Goal: Task Accomplishment & Management: Use online tool/utility

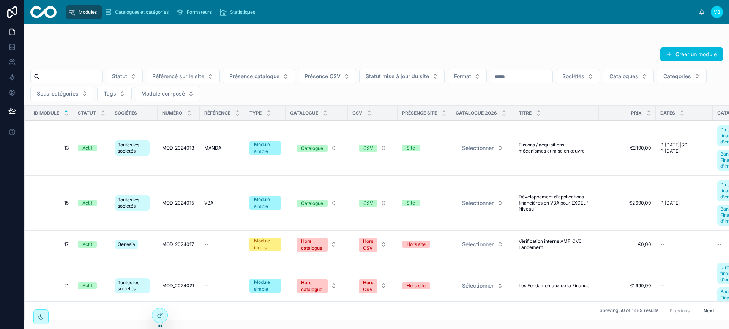
click at [93, 77] on input "text" at bounding box center [71, 76] width 62 height 11
paste input "*******"
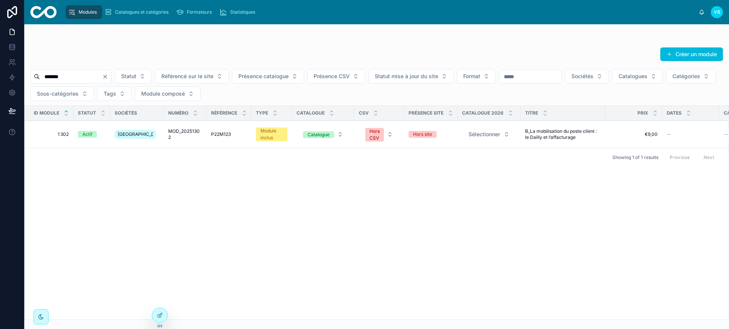
type input "*******"
click at [62, 135] on span "1 302" at bounding box center [51, 134] width 35 height 6
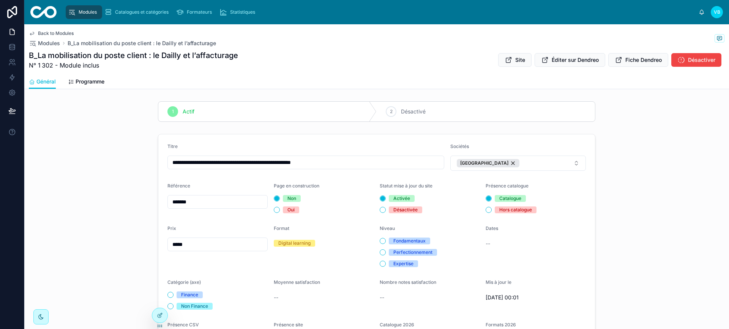
click at [80, 6] on div "Modules" at bounding box center [84, 12] width 32 height 12
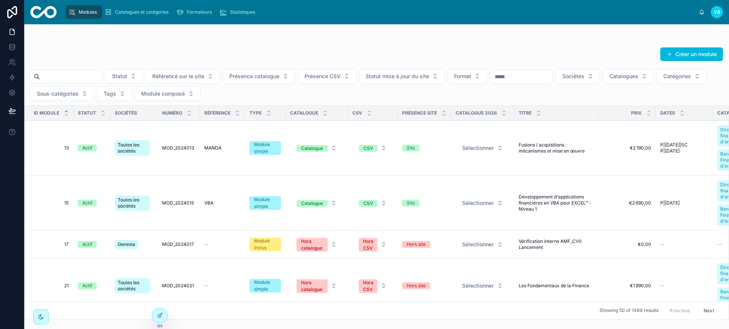
click at [93, 73] on input "text" at bounding box center [71, 76] width 62 height 11
click at [470, 79] on button "Sociétés" at bounding box center [578, 76] width 44 height 14
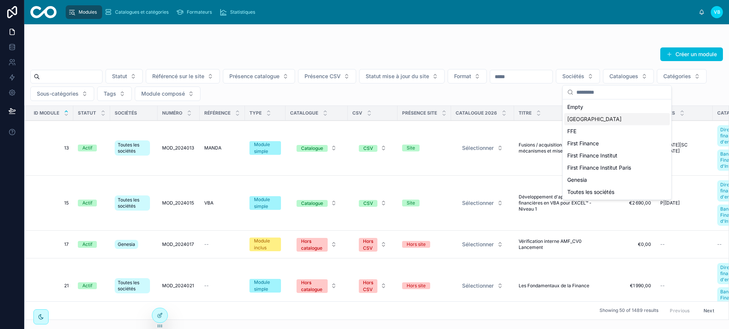
click at [470, 117] on div "[GEOGRAPHIC_DATA]" at bounding box center [617, 119] width 106 height 12
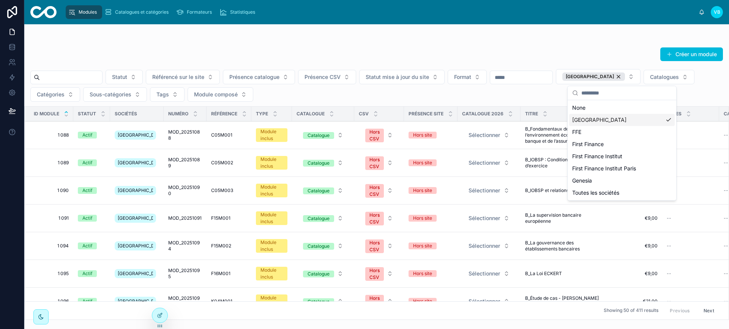
click at [444, 31] on div "Créer un module Statut Référencé sur le site Présence catalogue Présence CSV St…" at bounding box center [376, 172] width 705 height 296
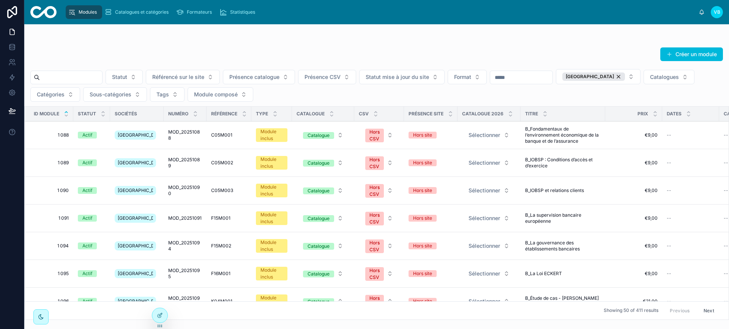
click at [470, 308] on span "Showing 50 of 411 results" at bounding box center [631, 311] width 55 height 6
drag, startPoint x: 638, startPoint y: 305, endPoint x: 630, endPoint y: 305, distance: 8.0
click at [470, 308] on span "Showing 50 of 411 results" at bounding box center [631, 311] width 55 height 6
drag, startPoint x: 199, startPoint y: 115, endPoint x: 205, endPoint y: 115, distance: 6.1
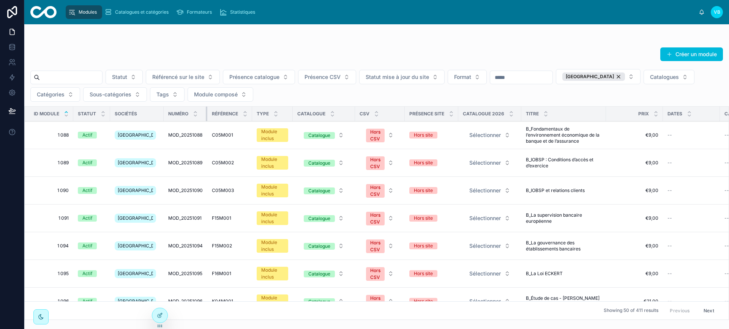
click at [205, 115] on tr "ID module Statut Sociétés Numéro Référence Type Catalogue CSV Présence site Cat…" at bounding box center [486, 114] width 923 height 15
click at [84, 79] on input "text" at bounding box center [71, 77] width 62 height 11
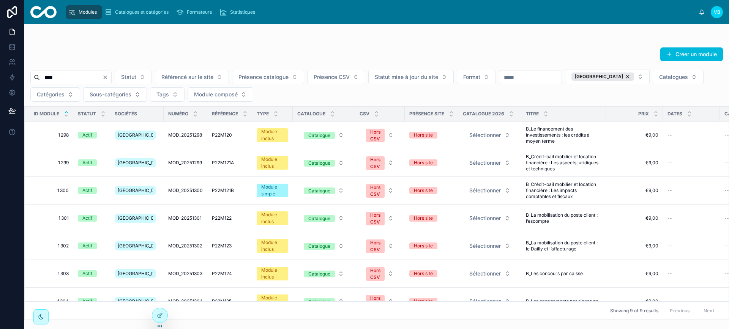
type input "****"
click at [66, 217] on span "1 301" at bounding box center [51, 218] width 35 height 6
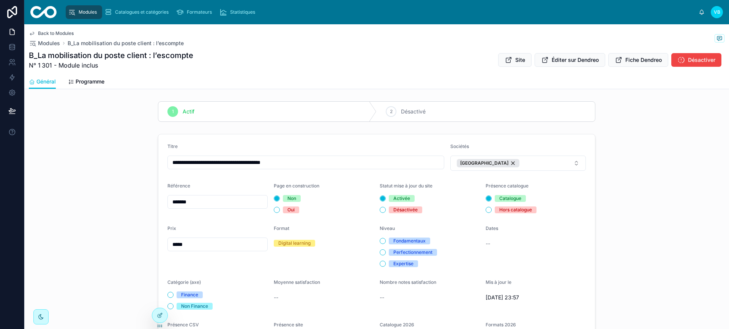
click at [372, 63] on div "B_La mobilisation du poste client : l’escompte N° 1 301 - Module inclus Site Éd…" at bounding box center [377, 60] width 696 height 20
click at [45, 34] on span "Back to Modules" at bounding box center [56, 33] width 36 height 6
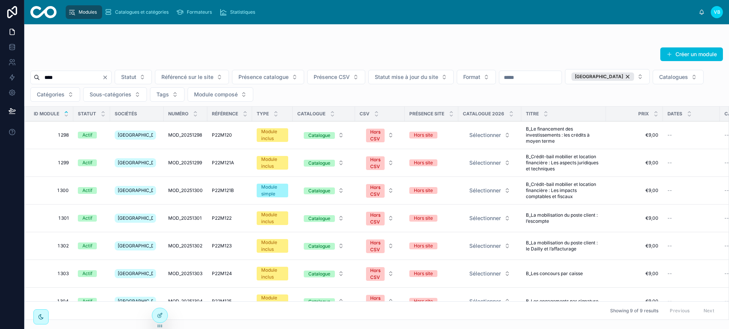
drag, startPoint x: 75, startPoint y: 81, endPoint x: 27, endPoint y: 76, distance: 47.7
click at [27, 76] on div "**** Statut Référencé sur le site Présence catalogue Présence CSV Statut mise à…" at bounding box center [376, 85] width 705 height 33
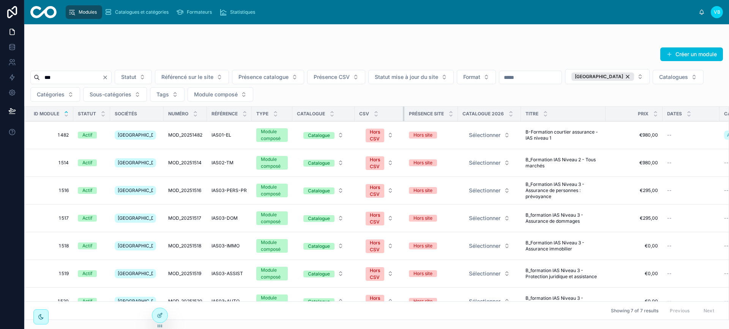
click at [403, 113] on div at bounding box center [404, 114] width 3 height 14
type input "***"
click at [108, 77] on icon "Clear" at bounding box center [105, 77] width 6 height 6
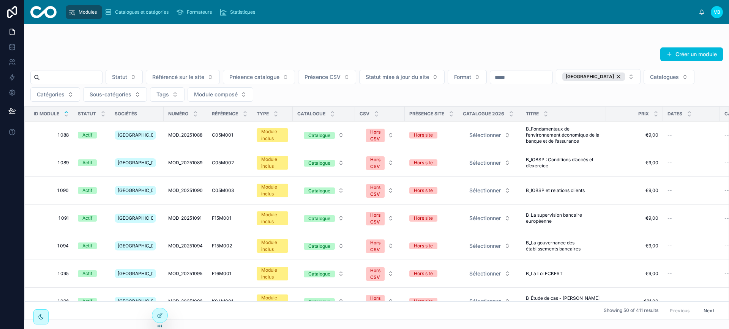
click at [231, 96] on span "Module composé" at bounding box center [216, 95] width 44 height 8
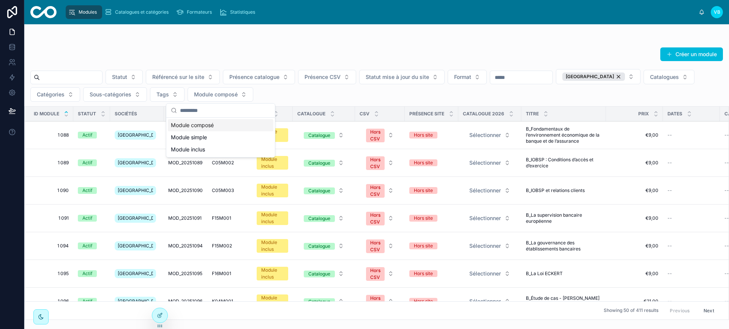
click at [216, 127] on div "Module composé" at bounding box center [221, 125] width 106 height 12
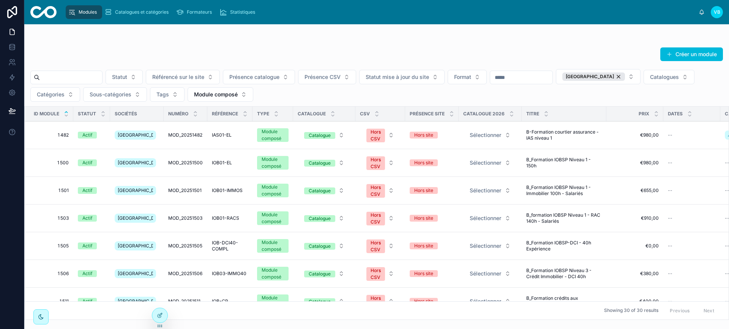
click at [232, 95] on span "Module composé" at bounding box center [216, 95] width 44 height 8
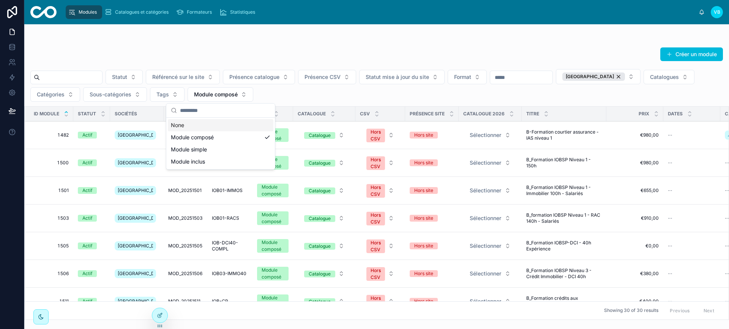
click at [290, 88] on div "Statut Référencé sur le site Présence catalogue Présence CSV Statut mise à jour…" at bounding box center [376, 85] width 705 height 33
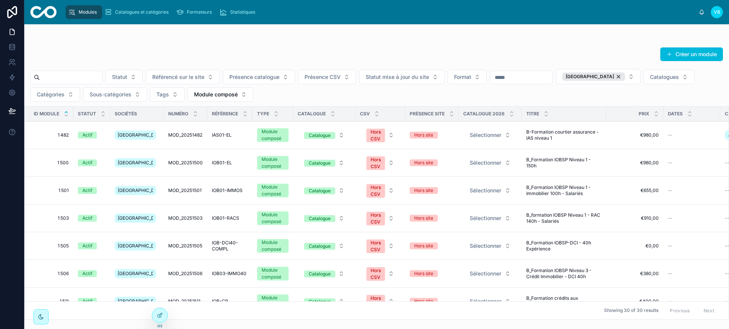
drag, startPoint x: 597, startPoint y: 307, endPoint x: 606, endPoint y: 306, distance: 9.1
click at [470, 306] on div "Showing 30 of 30 results Previous Next" at bounding box center [377, 310] width 704 height 18
click at [65, 134] on span "1 482" at bounding box center [51, 135] width 35 height 6
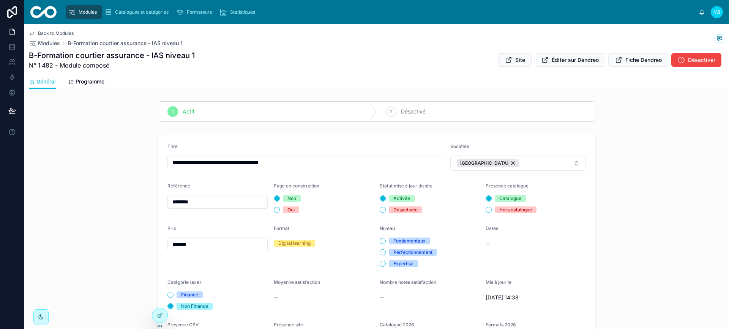
click at [164, 316] on div at bounding box center [159, 315] width 15 height 14
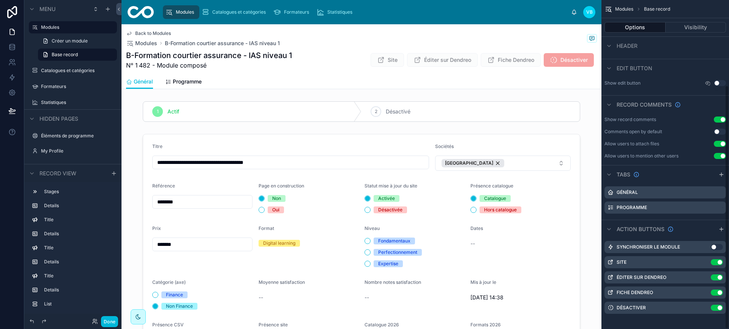
scroll to position [115, 0]
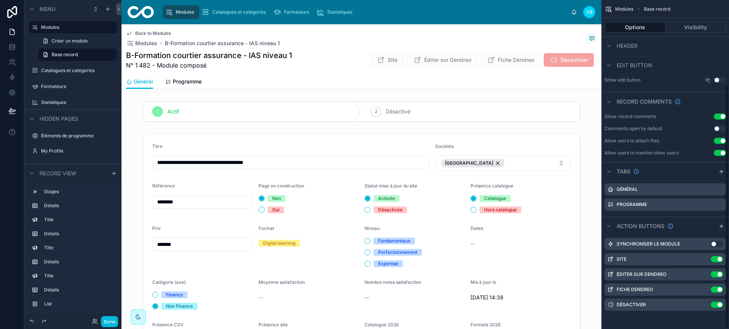
click at [470, 173] on icon "scrollable content" at bounding box center [721, 171] width 0 height 3
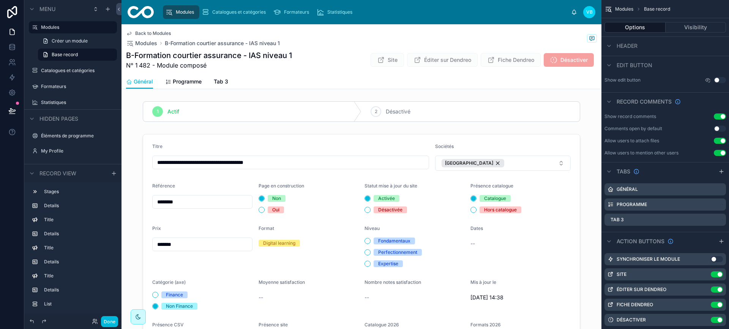
click at [223, 83] on span "Tab 3" at bounding box center [221, 82] width 14 height 8
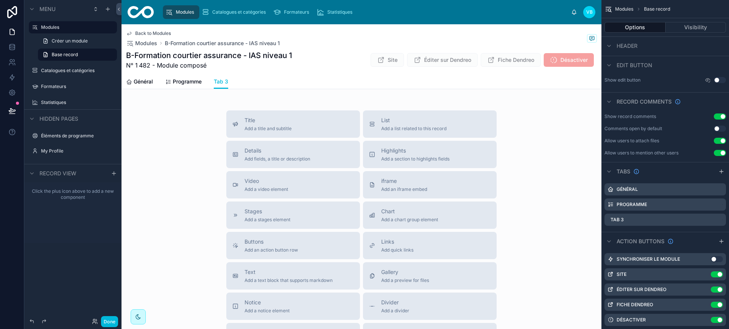
click at [402, 125] on div "List Add a list related to this record" at bounding box center [413, 124] width 65 height 15
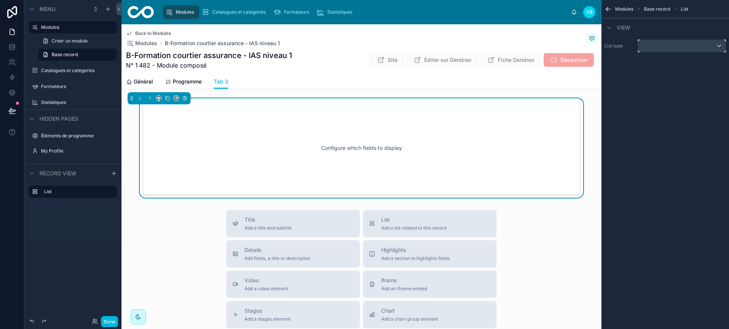
click at [470, 50] on div "scrollable content" at bounding box center [681, 46] width 87 height 12
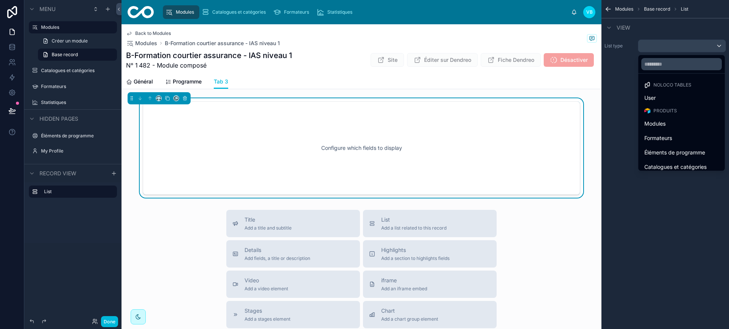
click at [470, 120] on div "Modules" at bounding box center [681, 123] width 74 height 9
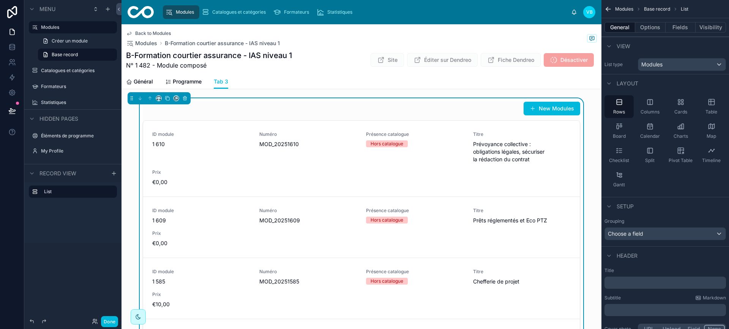
click at [470, 26] on button "Options" at bounding box center [650, 27] width 30 height 11
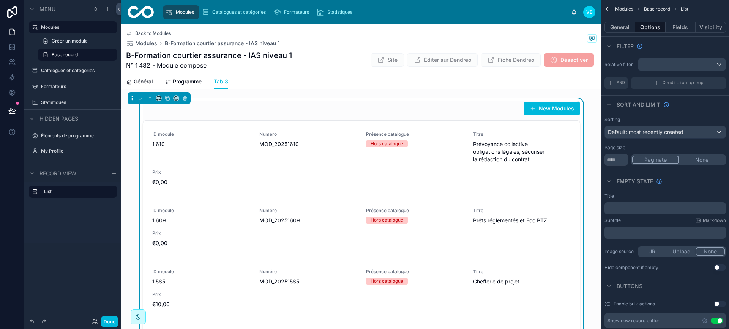
click at [470, 74] on div "Relative filter AND Condition group" at bounding box center [665, 73] width 128 height 37
click at [470, 62] on div "scrollable content" at bounding box center [681, 64] width 87 height 12
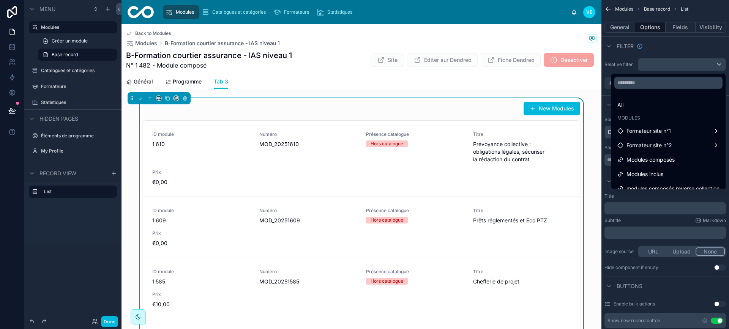
click at [470, 174] on span "Modules inclus" at bounding box center [644, 174] width 37 height 9
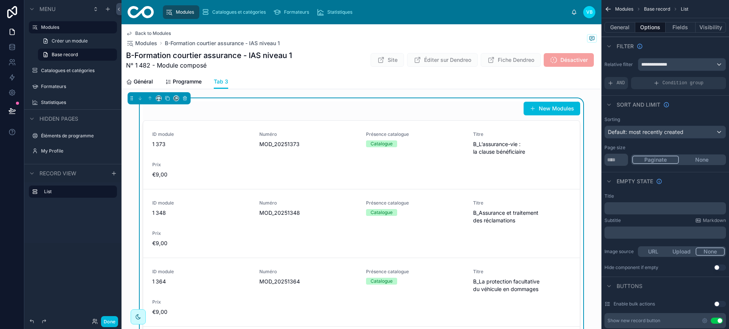
click at [470, 28] on button "General" at bounding box center [619, 27] width 31 height 11
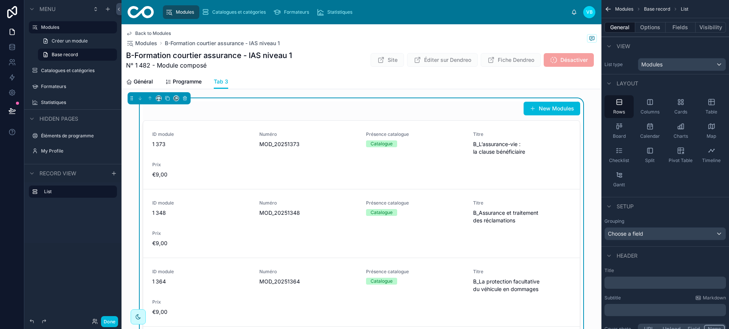
click at [470, 104] on icon "scrollable content" at bounding box center [712, 102] width 8 height 8
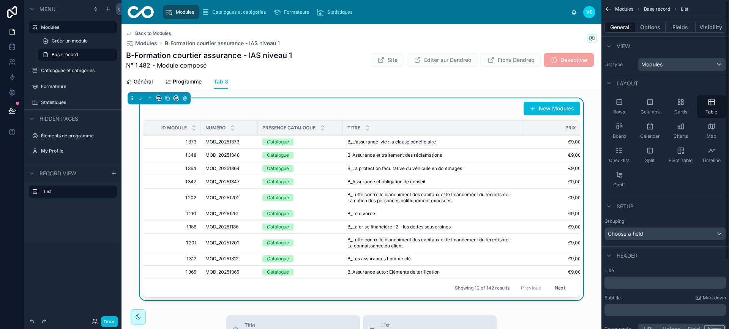
click at [470, 26] on button "Options" at bounding box center [650, 27] width 30 height 11
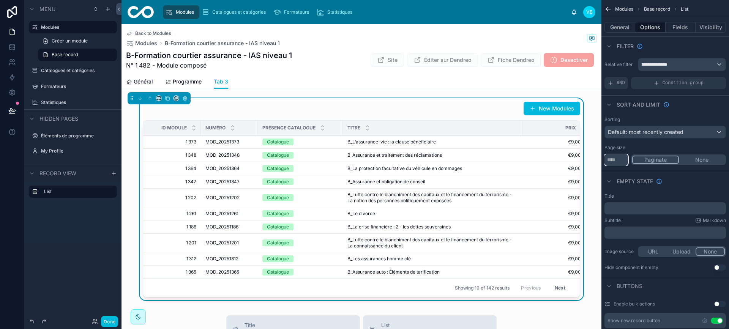
click at [470, 159] on input "**" at bounding box center [616, 160] width 24 height 12
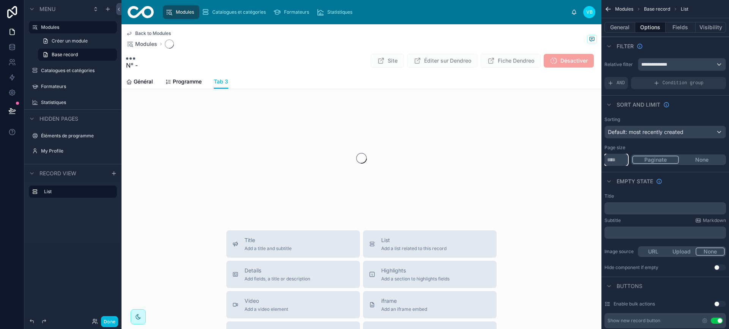
type input "***"
click at [470, 142] on div "Sorting Default: most recently created Page size *** Paginate None" at bounding box center [665, 141] width 128 height 55
click at [470, 132] on span "Default: most recently created" at bounding box center [646, 132] width 76 height 6
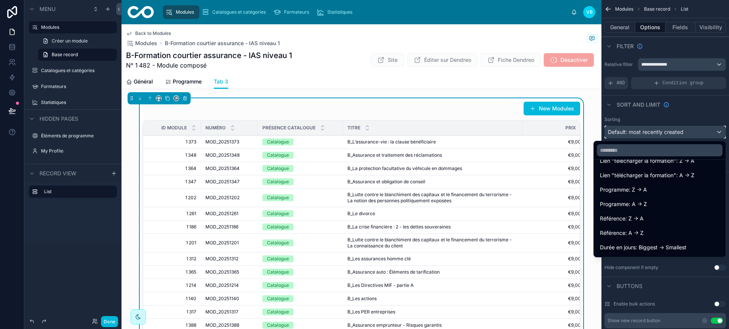
scroll to position [266, 0]
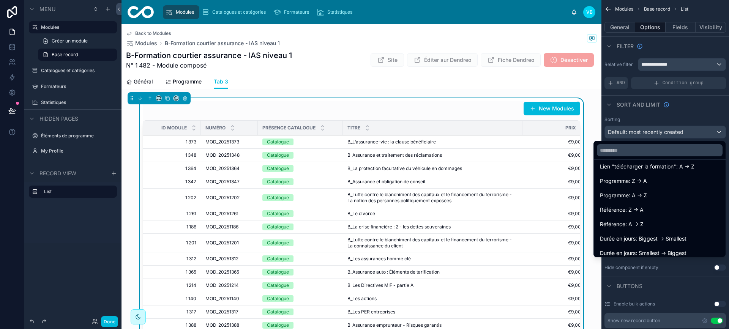
click at [470, 221] on div "Référence: A -> Z" at bounding box center [660, 224] width 120 height 9
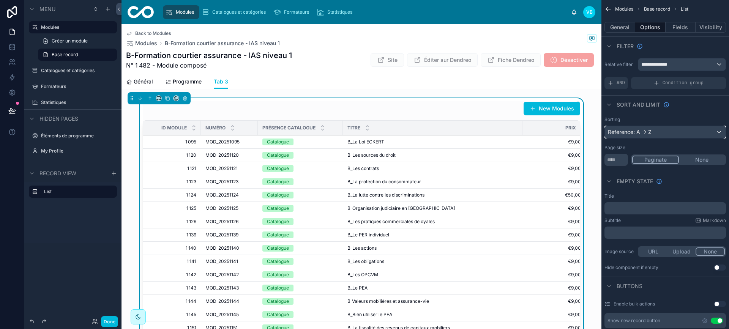
click at [470, 133] on div "Référence: A -> Z" at bounding box center [665, 132] width 121 height 12
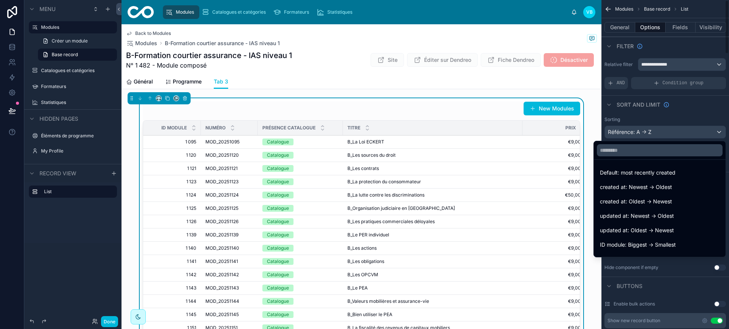
click at [470, 120] on div "scrollable content" at bounding box center [364, 164] width 729 height 329
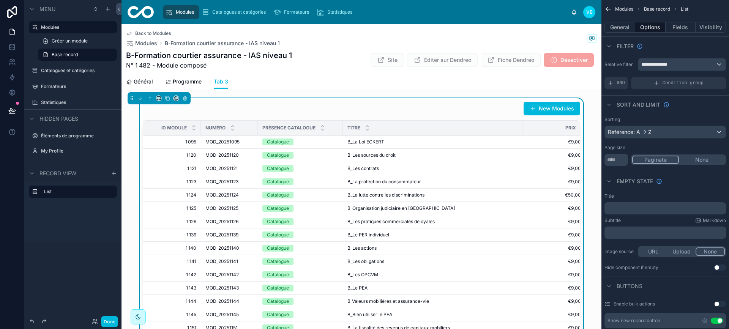
click at [104, 323] on button "Done" at bounding box center [109, 321] width 17 height 11
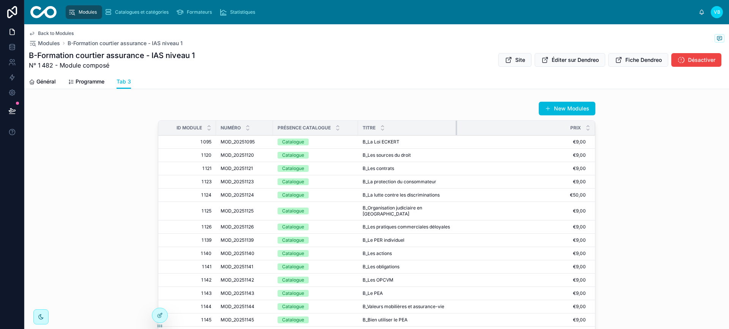
drag, startPoint x: 533, startPoint y: 130, endPoint x: 453, endPoint y: 128, distance: 80.5
click at [456, 128] on div at bounding box center [457, 128] width 3 height 14
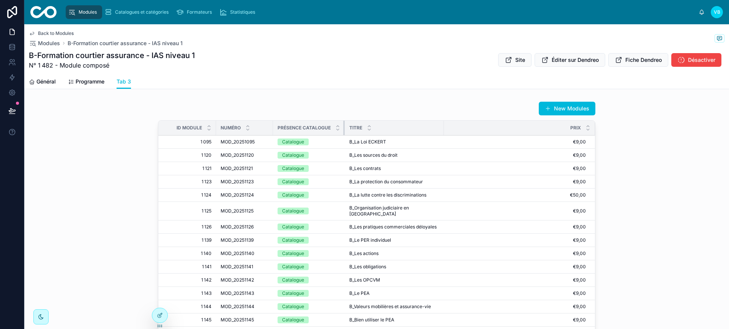
drag, startPoint x: 354, startPoint y: 128, endPoint x: 333, endPoint y: 128, distance: 21.3
click at [333, 128] on th "Présence catalogue" at bounding box center [309, 128] width 72 height 15
click at [158, 316] on icon at bounding box center [160, 315] width 6 height 6
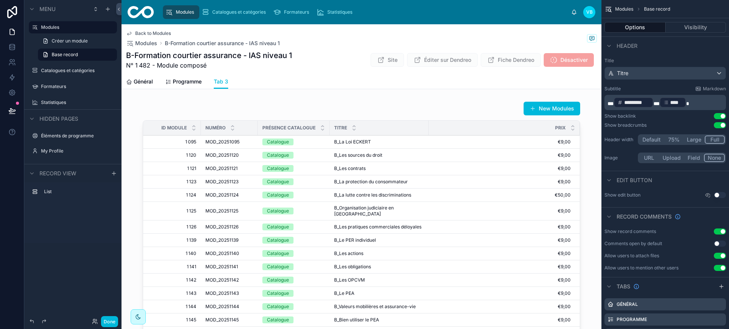
click at [377, 110] on div at bounding box center [361, 236] width 480 height 276
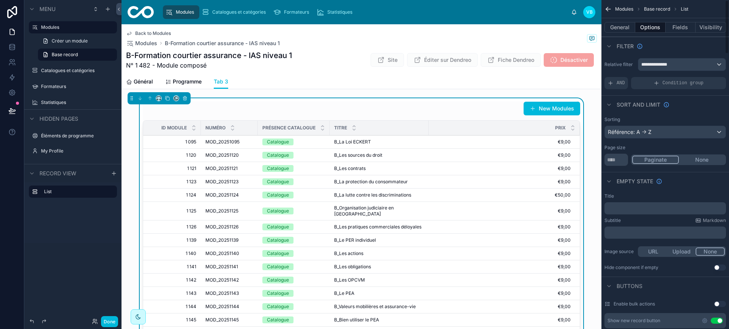
click at [470, 25] on button "Fields" at bounding box center [681, 27] width 30 height 11
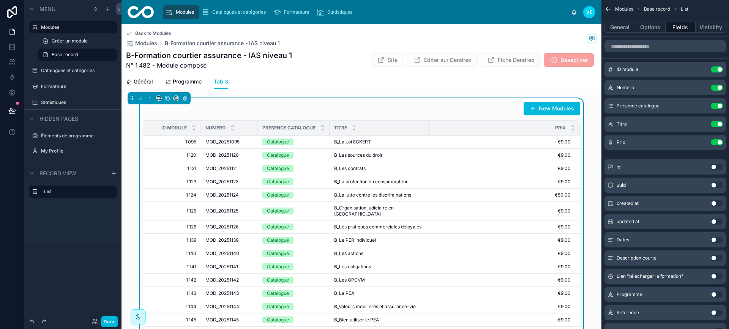
click at [470, 106] on button "Use setting" at bounding box center [717, 106] width 12 height 6
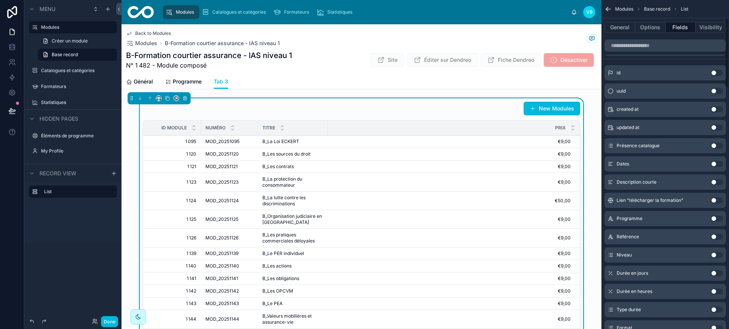
scroll to position [114, 0]
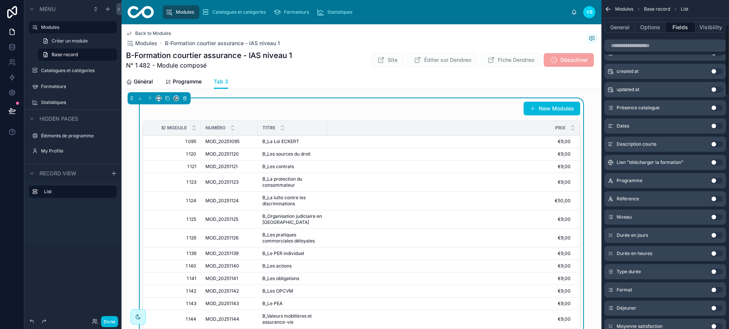
click at [470, 196] on button "Use setting" at bounding box center [717, 199] width 12 height 6
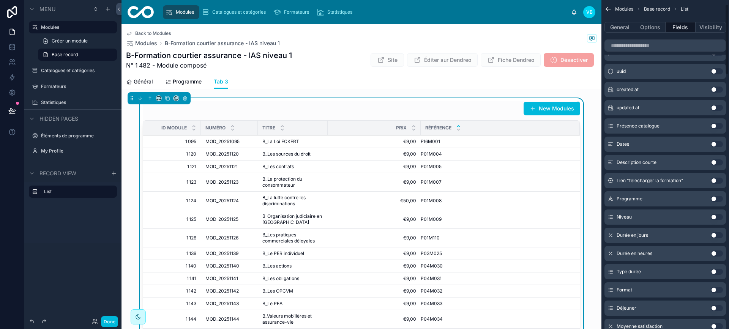
scroll to position [0, 0]
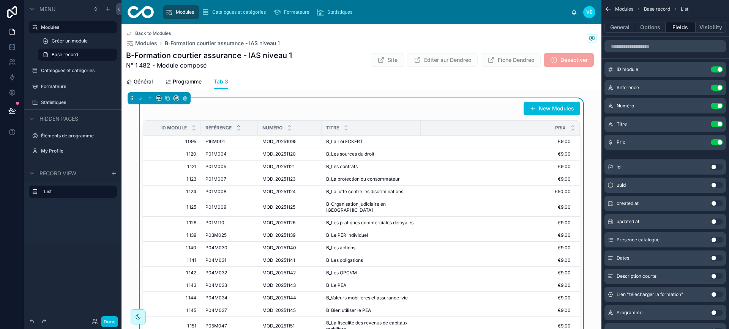
click at [108, 320] on button "Done" at bounding box center [109, 321] width 17 height 11
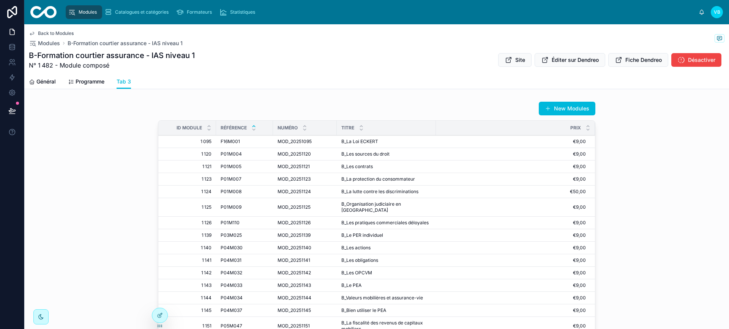
click at [164, 316] on div at bounding box center [159, 315] width 15 height 14
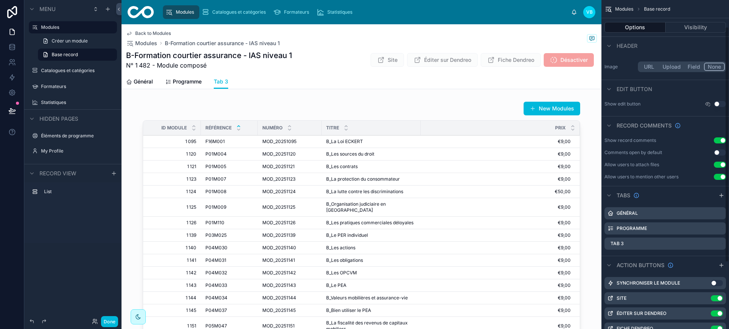
scroll to position [114, 0]
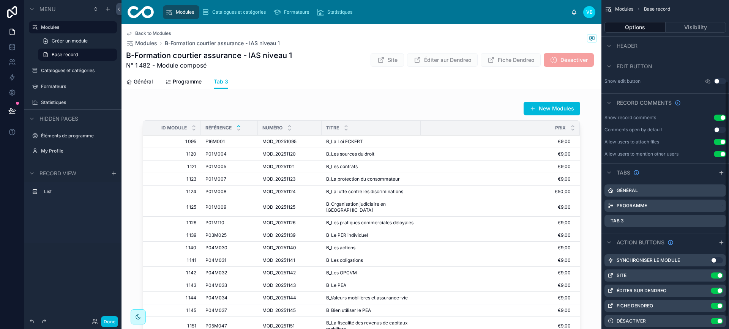
click at [0, 0] on icon "scrollable content" at bounding box center [0, 0] width 0 height 0
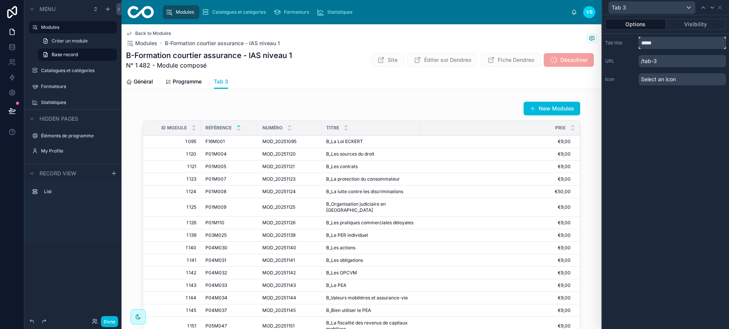
drag, startPoint x: 665, startPoint y: 43, endPoint x: 621, endPoint y: 43, distance: 43.7
click at [470, 43] on div "Tab title *****" at bounding box center [665, 43] width 121 height 12
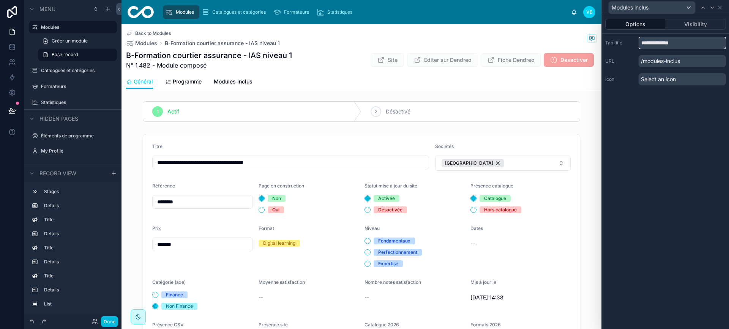
type input "**********"
click at [470, 80] on span "Select an icon" at bounding box center [658, 80] width 35 height 8
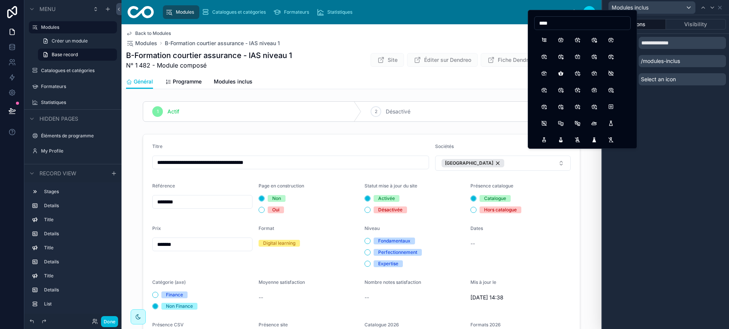
type input "****"
click at [470, 38] on button "Subtask" at bounding box center [544, 40] width 14 height 14
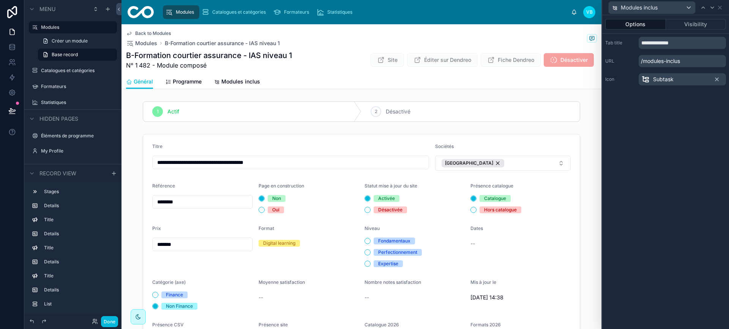
click at [248, 83] on span "Modules inclus" at bounding box center [240, 82] width 39 height 8
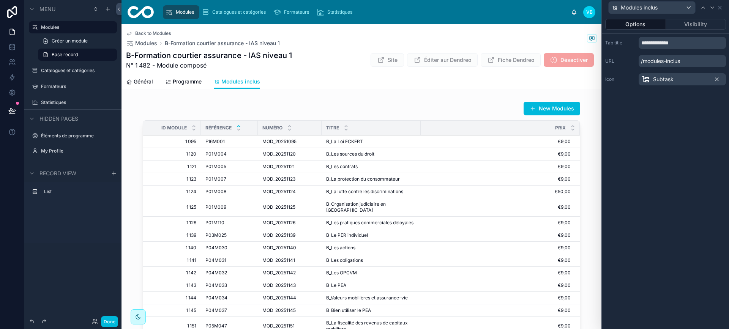
click at [421, 112] on div at bounding box center [361, 236] width 480 height 276
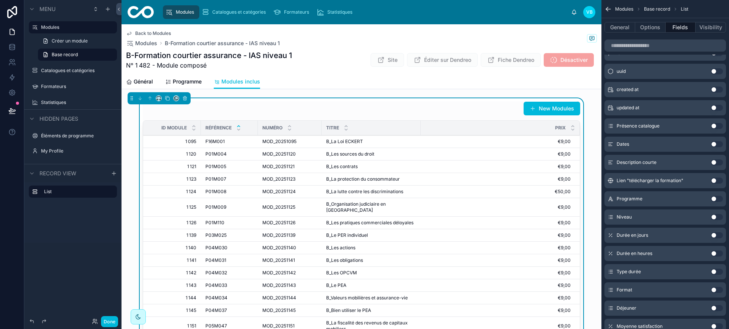
click at [108, 322] on button "Done" at bounding box center [109, 321] width 17 height 11
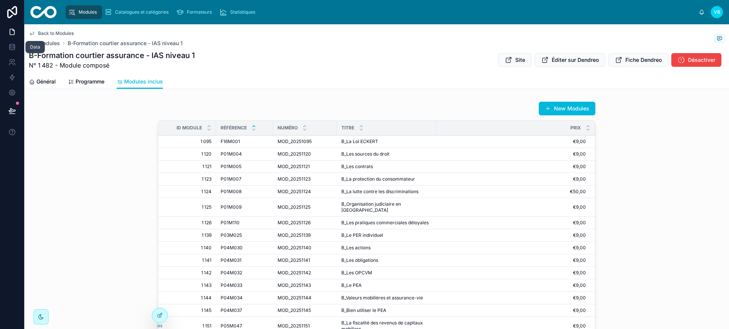
click at [12, 47] on icon at bounding box center [12, 47] width 8 height 8
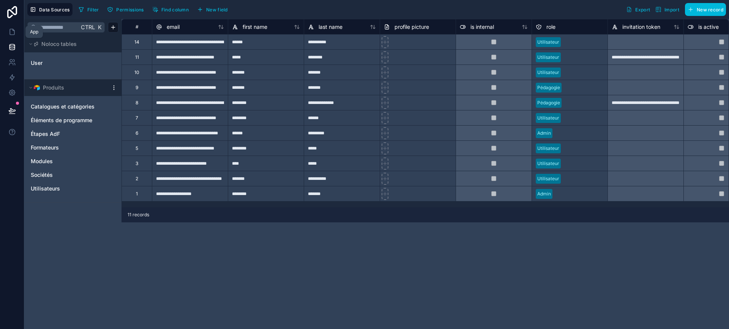
click at [10, 31] on icon at bounding box center [12, 32] width 5 height 6
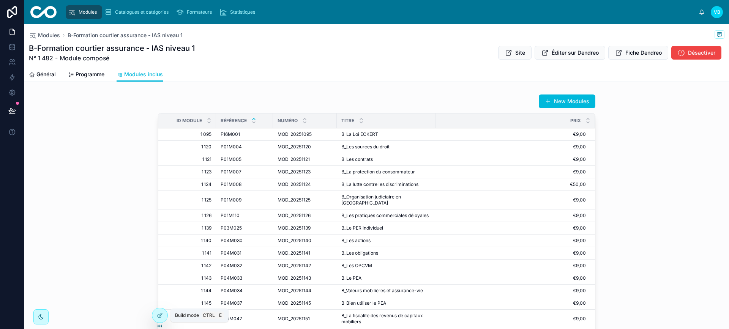
click at [160, 315] on icon at bounding box center [160, 315] width 6 height 6
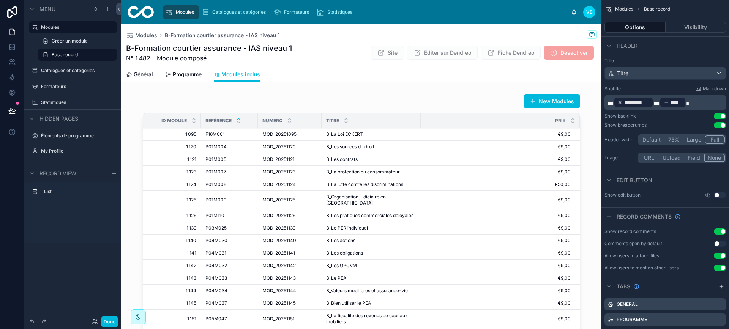
click at [470, 103] on div at bounding box center [361, 229] width 480 height 276
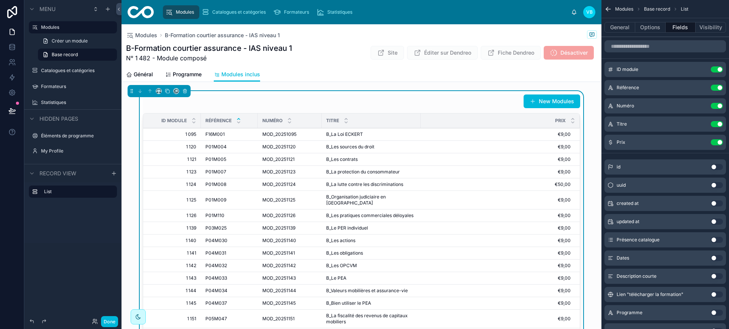
click at [470, 25] on button "General" at bounding box center [619, 27] width 31 height 11
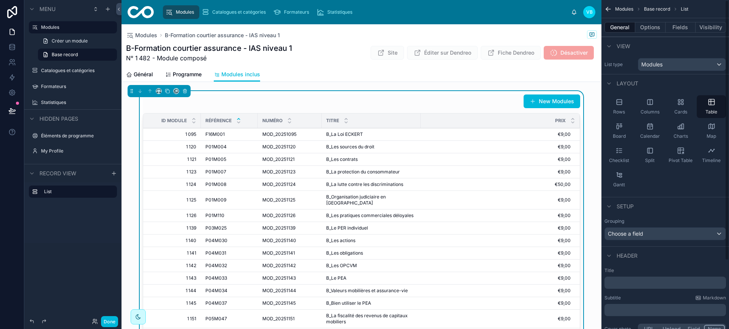
click at [470, 23] on button "Options" at bounding box center [650, 27] width 30 height 11
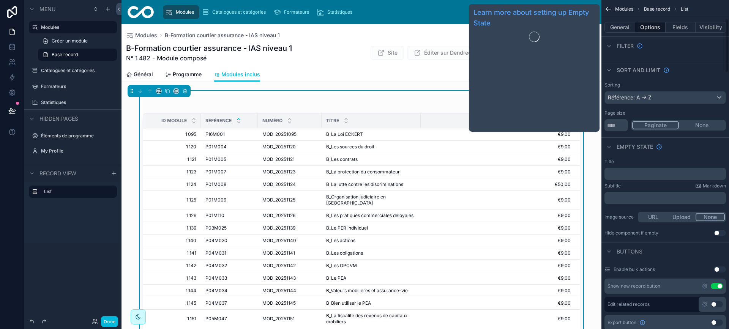
scroll to position [114, 0]
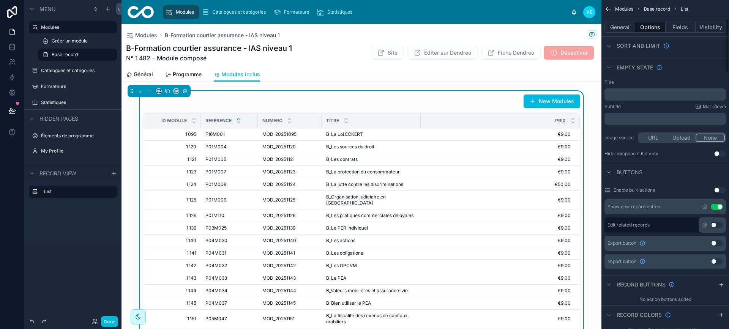
click at [470, 208] on button "Use setting" at bounding box center [717, 207] width 12 height 6
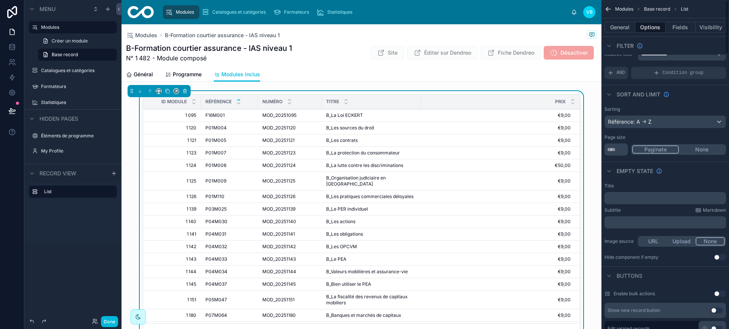
scroll to position [0, 0]
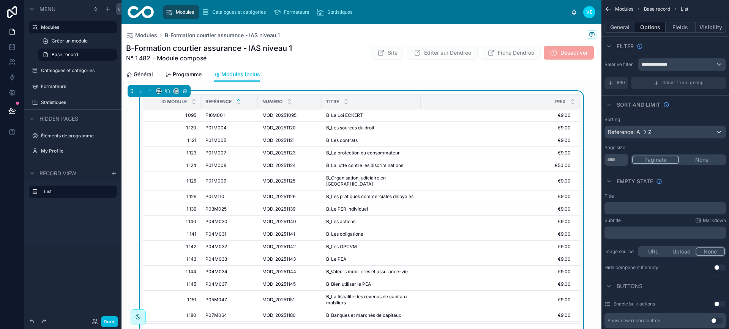
click at [470, 37] on div "Filter" at bounding box center [665, 46] width 128 height 18
click at [112, 319] on button "Done" at bounding box center [109, 321] width 17 height 11
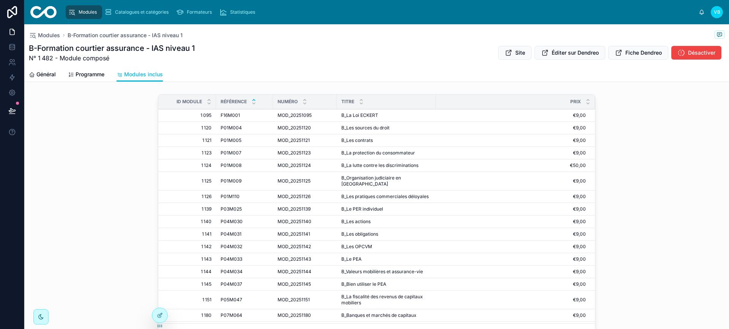
click at [46, 73] on span "Général" at bounding box center [45, 75] width 19 height 8
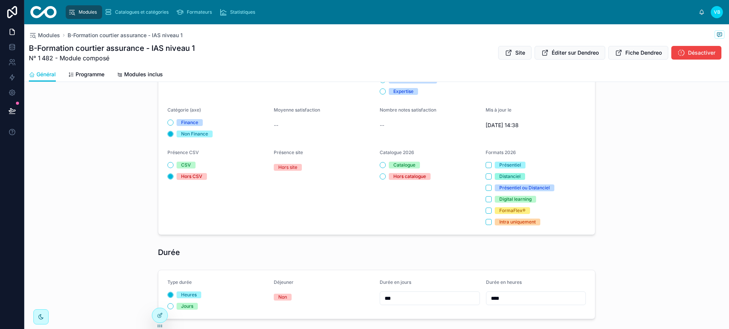
scroll to position [38, 0]
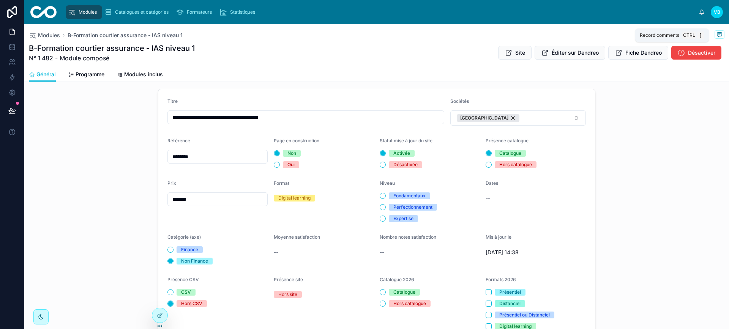
click at [470, 34] on icon at bounding box center [719, 34] width 2 height 0
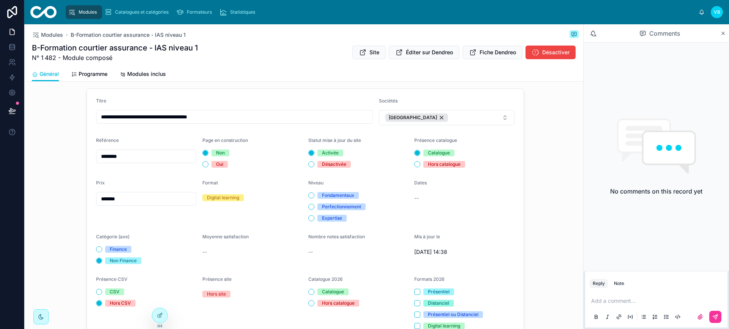
click at [470, 306] on div "Add a comment..." at bounding box center [656, 309] width 133 height 32
click at [470, 300] on p at bounding box center [657, 301] width 133 height 8
click at [470, 33] on icon at bounding box center [723, 33] width 3 height 3
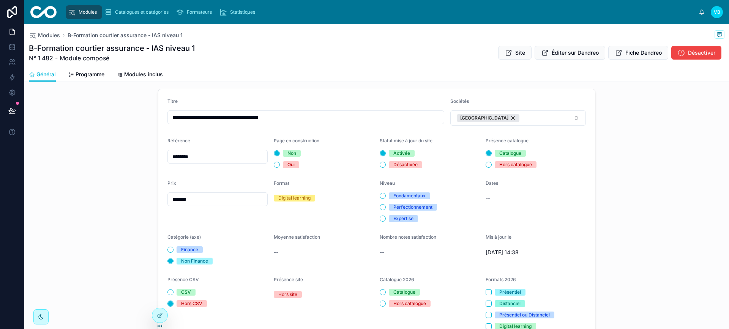
click at [470, 164] on div "**********" at bounding box center [376, 225] width 705 height 279
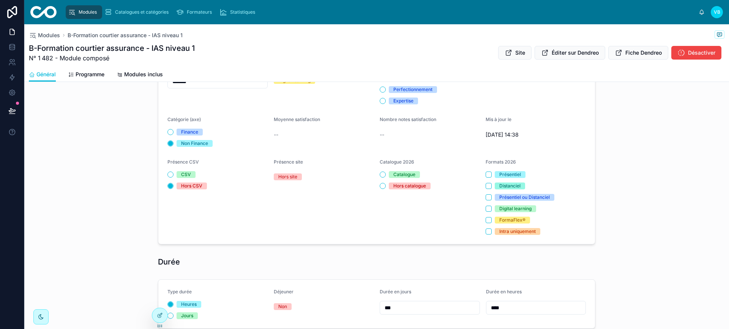
scroll to position [157, 0]
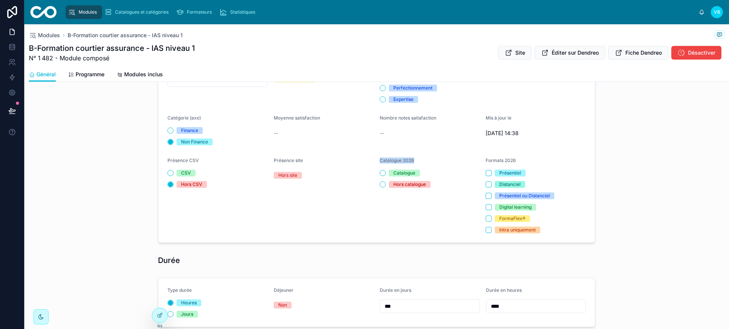
drag, startPoint x: 377, startPoint y: 160, endPoint x: 437, endPoint y: 162, distance: 60.0
click at [416, 161] on div "Catalogue 2026" at bounding box center [430, 162] width 100 height 9
drag, startPoint x: 481, startPoint y: 161, endPoint x: 522, endPoint y: 160, distance: 40.6
click at [470, 160] on form "**********" at bounding box center [376, 106] width 437 height 273
click at [470, 160] on div "Formats 2026" at bounding box center [536, 162] width 100 height 9
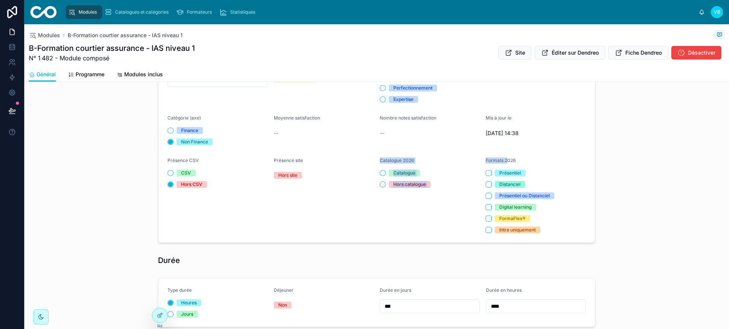
drag, startPoint x: 378, startPoint y: 159, endPoint x: 505, endPoint y: 162, distance: 127.2
click at [470, 162] on form "**********" at bounding box center [376, 106] width 437 height 273
click at [470, 159] on div "Formats 2026" at bounding box center [536, 162] width 100 height 9
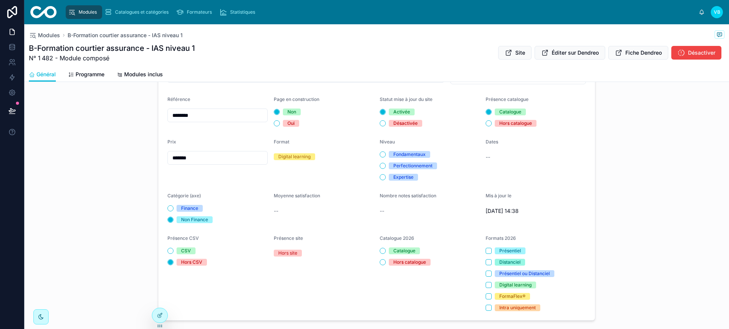
scroll to position [0, 0]
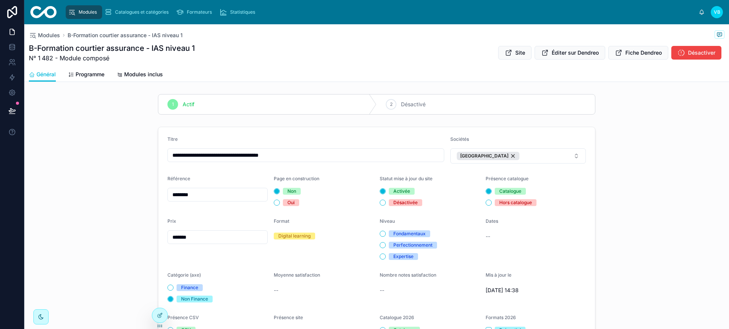
click at [470, 154] on div "**********" at bounding box center [376, 263] width 705 height 279
click at [470, 35] on span at bounding box center [720, 34] width 10 height 8
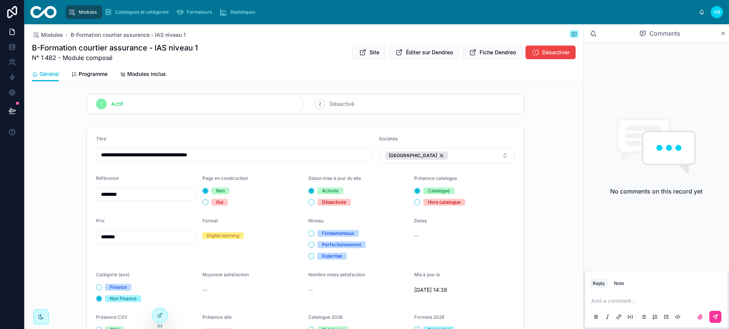
click at [470, 32] on icon at bounding box center [723, 33] width 3 height 3
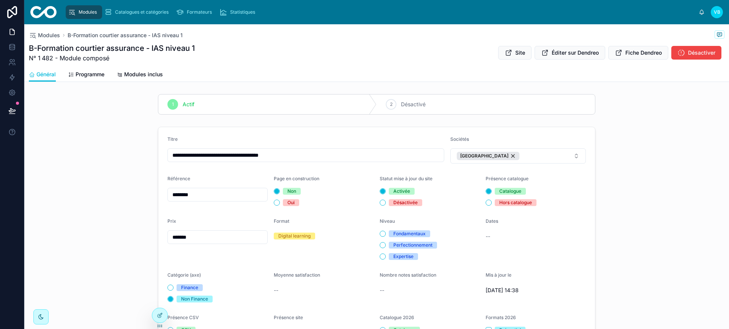
click at [470, 158] on div "**********" at bounding box center [376, 263] width 705 height 279
click at [470, 182] on div "**********" at bounding box center [376, 263] width 705 height 279
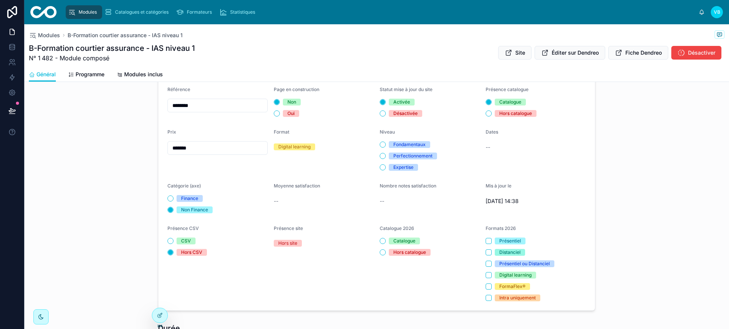
scroll to position [114, 0]
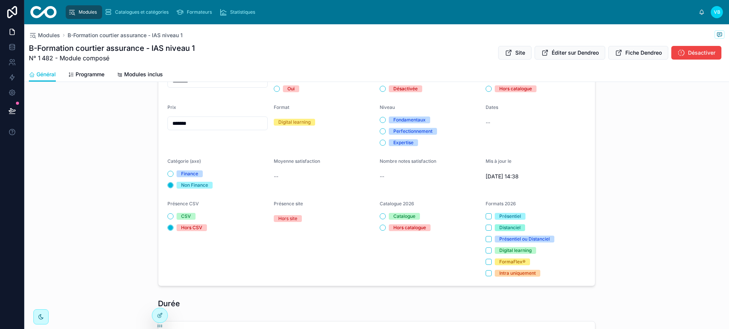
click at [40, 33] on span "Modules" at bounding box center [49, 36] width 22 height 8
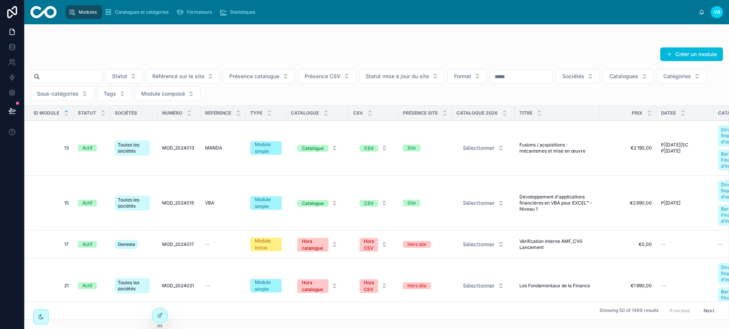
click at [470, 55] on button "Créer un module" at bounding box center [691, 54] width 63 height 14
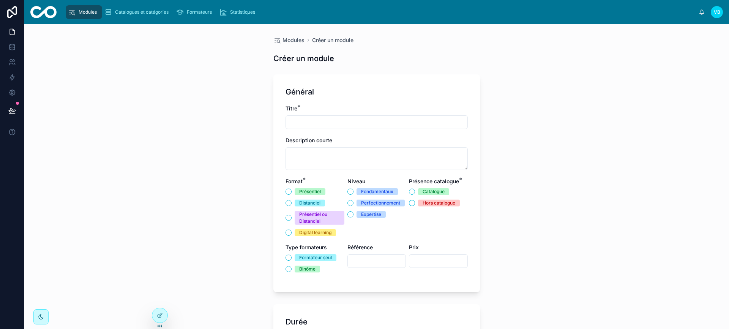
click at [291, 38] on span "Modules" at bounding box center [293, 40] width 22 height 8
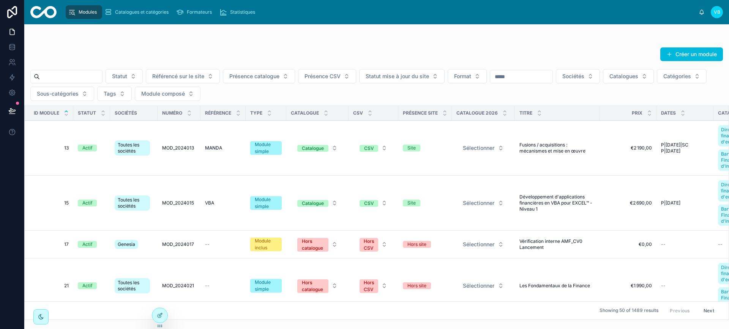
click at [470, 76] on span "Sociétés" at bounding box center [573, 77] width 22 height 8
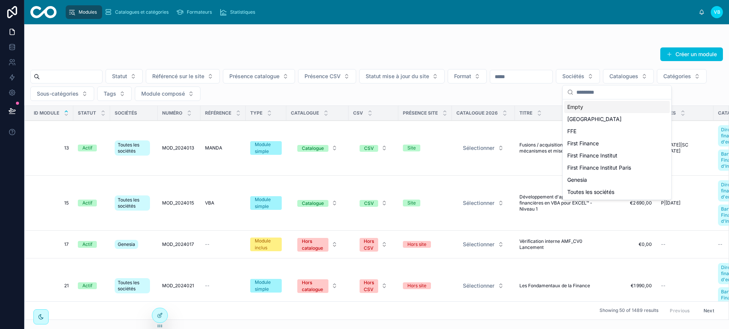
click at [416, 41] on div at bounding box center [376, 39] width 692 height 6
